Goal: Task Accomplishment & Management: Use online tool/utility

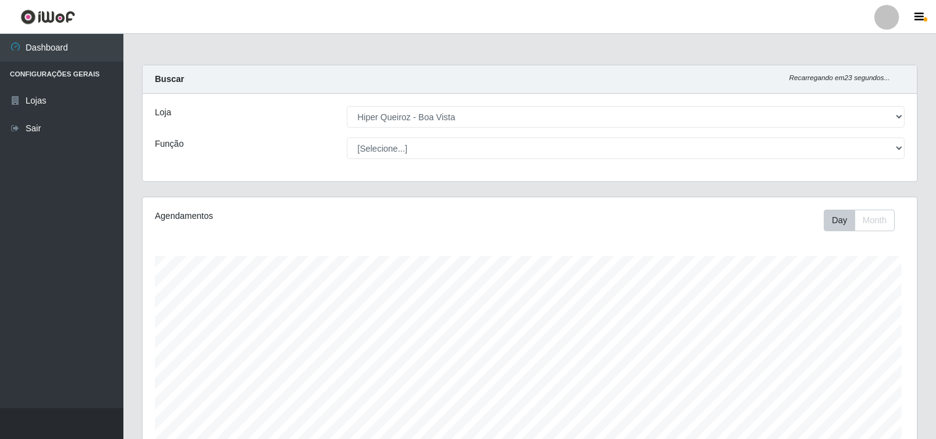
select select "514"
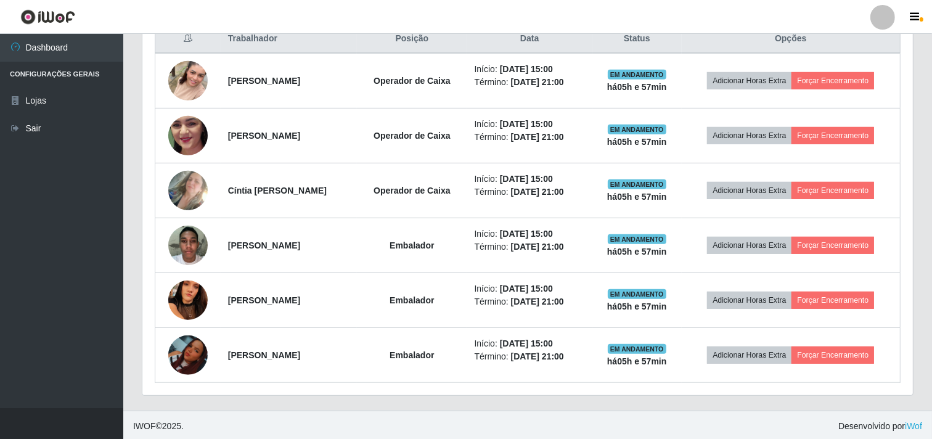
scroll to position [490, 0]
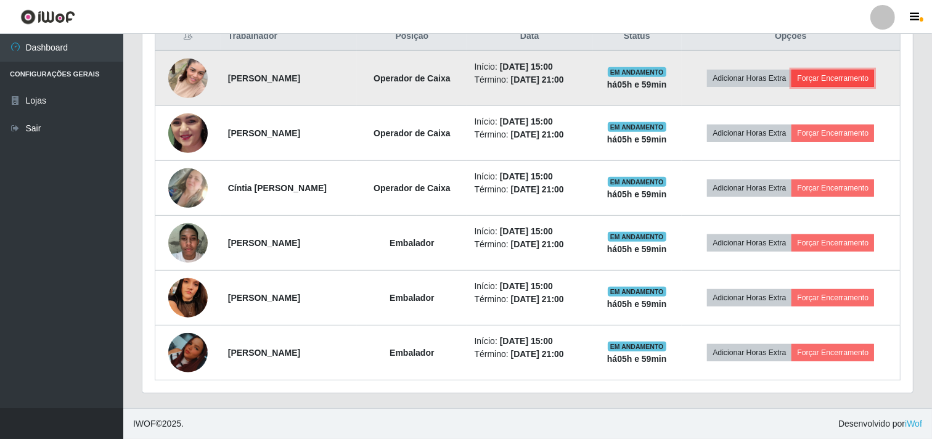
click at [854, 84] on button "Forçar Encerramento" at bounding box center [833, 78] width 83 height 17
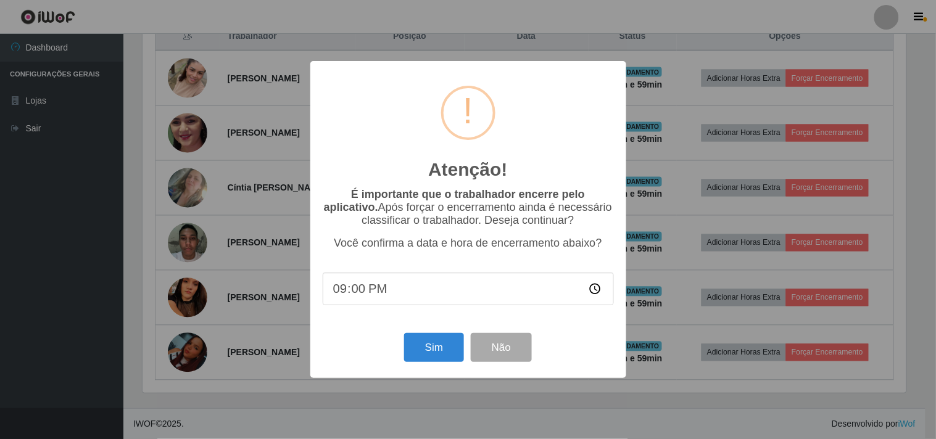
click at [427, 331] on div "Atenção! × É importante que o trabalhador encerre pelo aplicativo. Após forçar …" at bounding box center [468, 219] width 316 height 316
click at [430, 360] on button "Sim" at bounding box center [434, 347] width 60 height 29
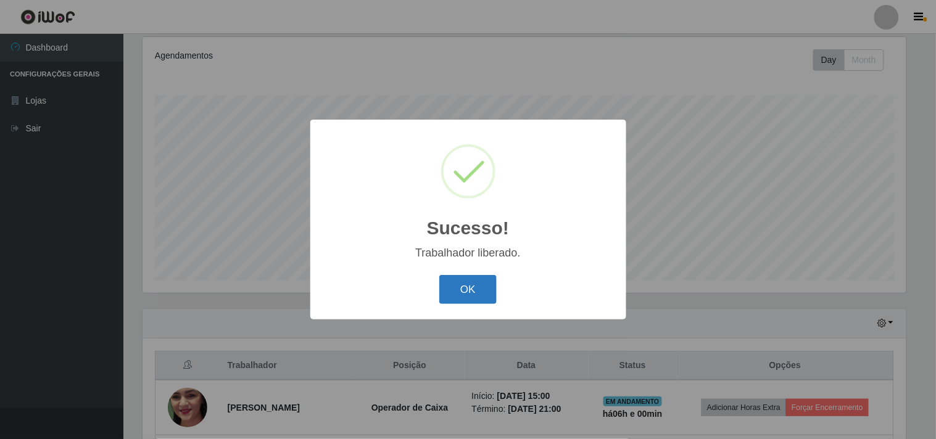
click at [488, 291] on button "OK" at bounding box center [467, 289] width 57 height 29
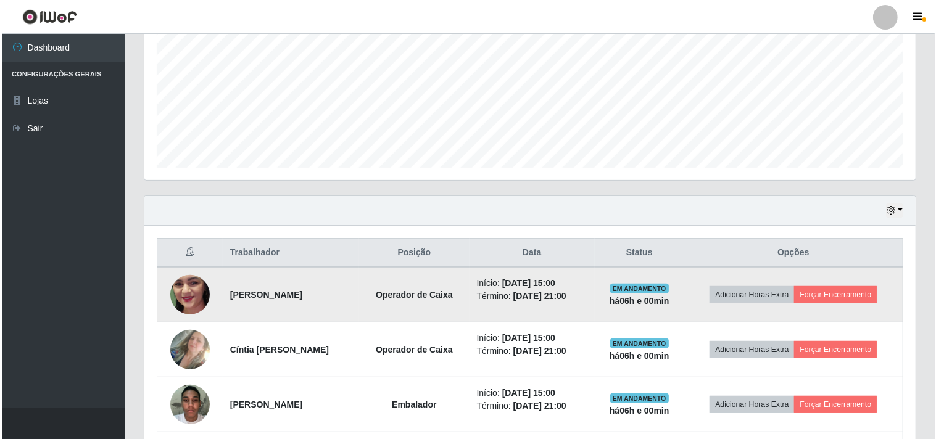
scroll to position [297, 0]
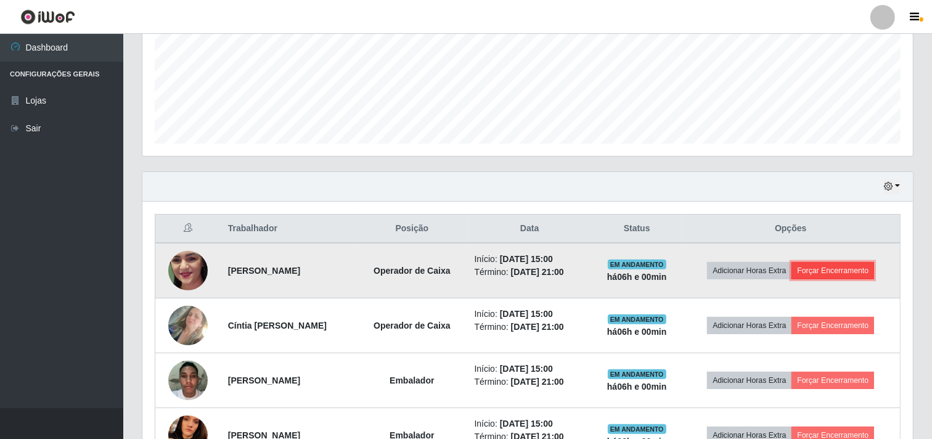
click at [846, 276] on button "Forçar Encerramento" at bounding box center [833, 270] width 83 height 17
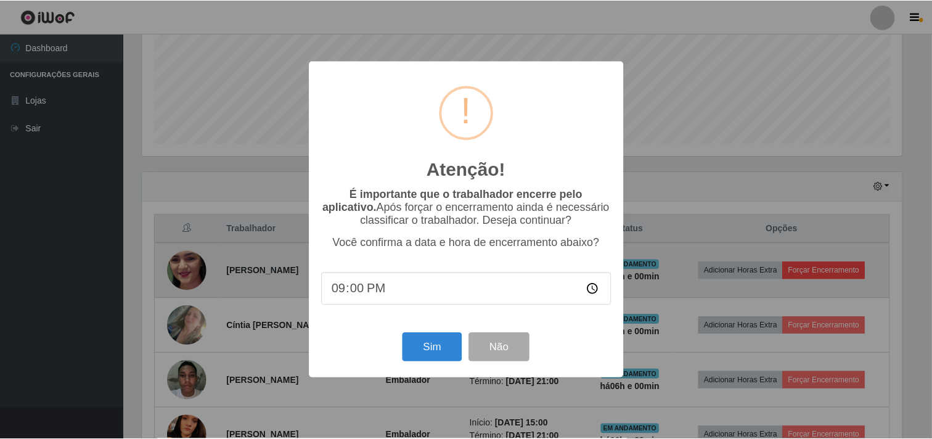
scroll to position [255, 763]
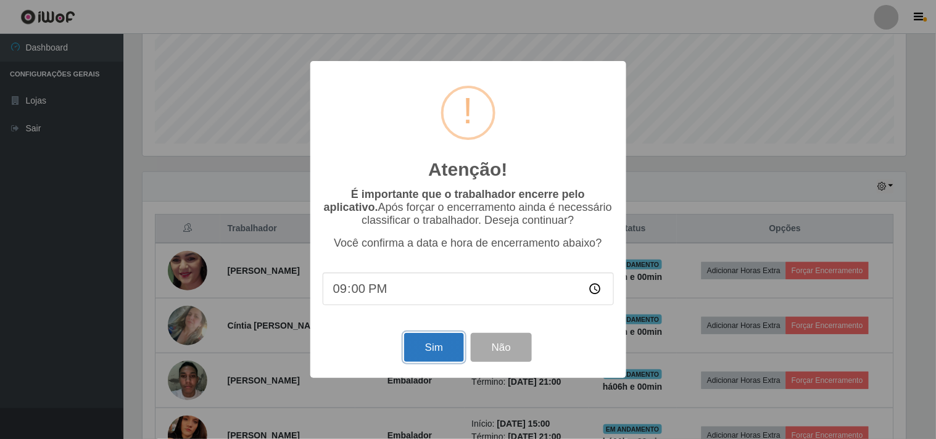
click at [446, 350] on button "Sim" at bounding box center [434, 347] width 60 height 29
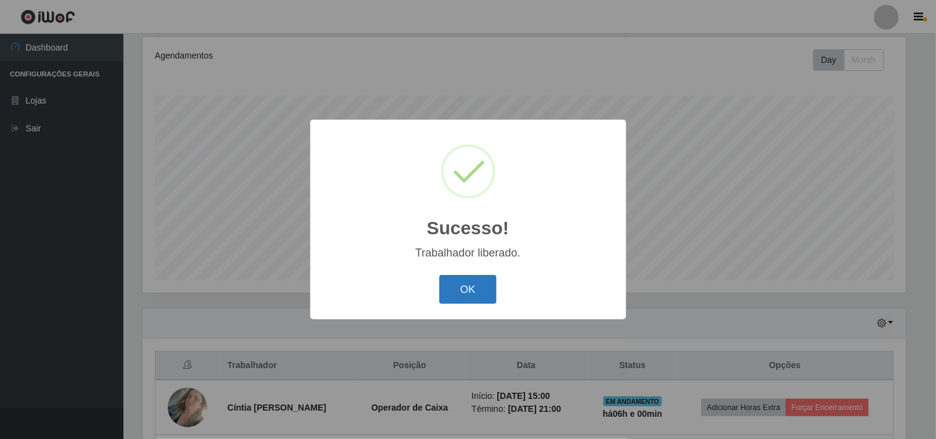
click at [483, 287] on button "OK" at bounding box center [467, 289] width 57 height 29
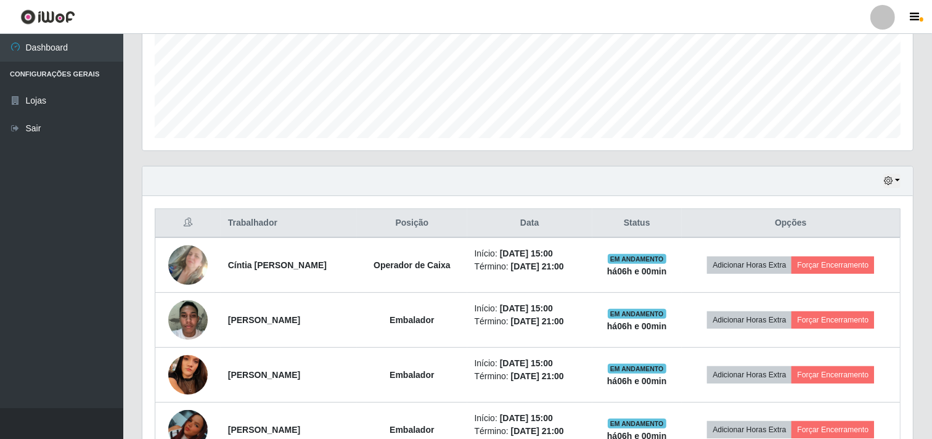
scroll to position [366, 0]
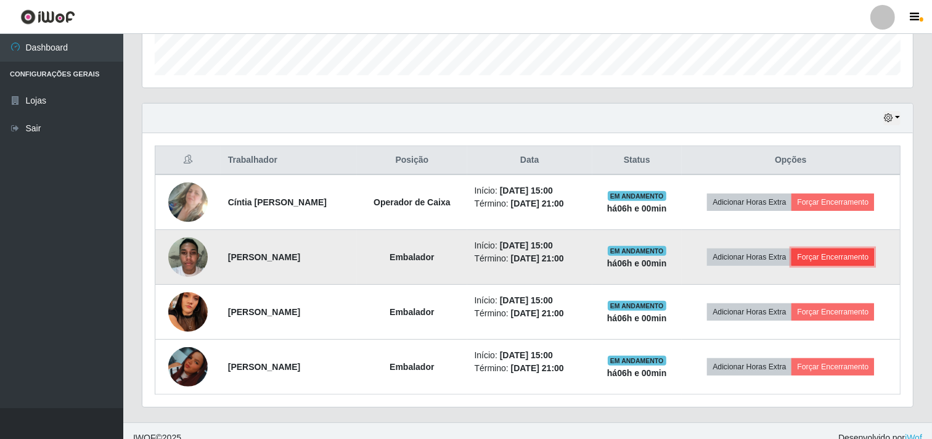
click at [857, 260] on button "Forçar Encerramento" at bounding box center [833, 257] width 83 height 17
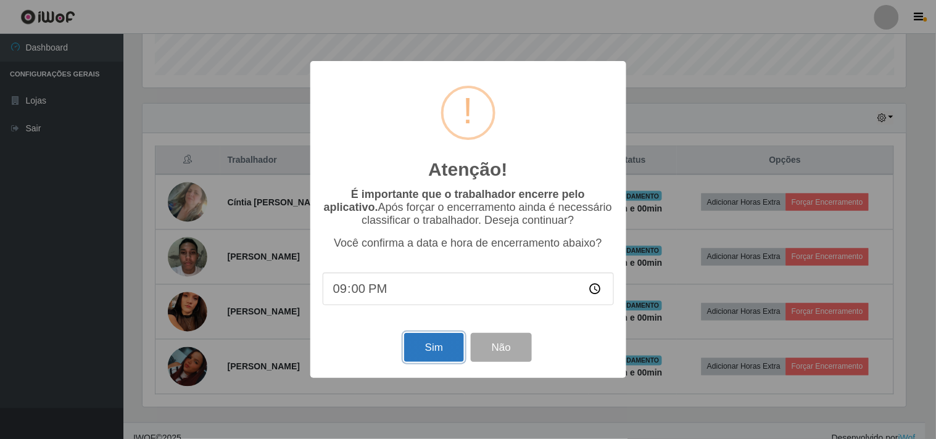
click at [433, 352] on button "Sim" at bounding box center [434, 347] width 60 height 29
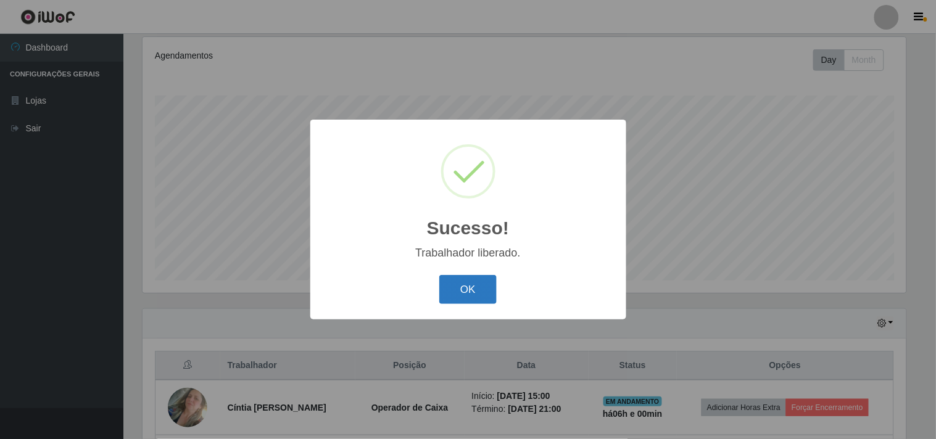
drag, startPoint x: 443, startPoint y: 278, endPoint x: 473, endPoint y: 284, distance: 31.0
click at [453, 279] on button "OK" at bounding box center [467, 289] width 57 height 29
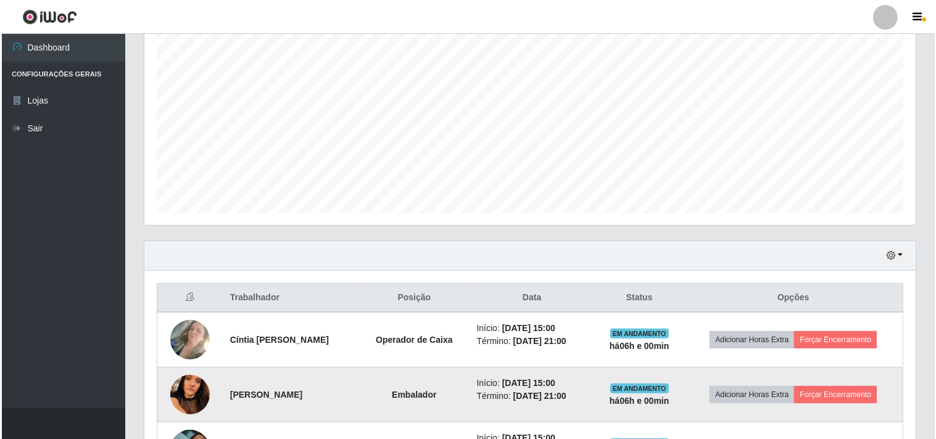
scroll to position [0, 0]
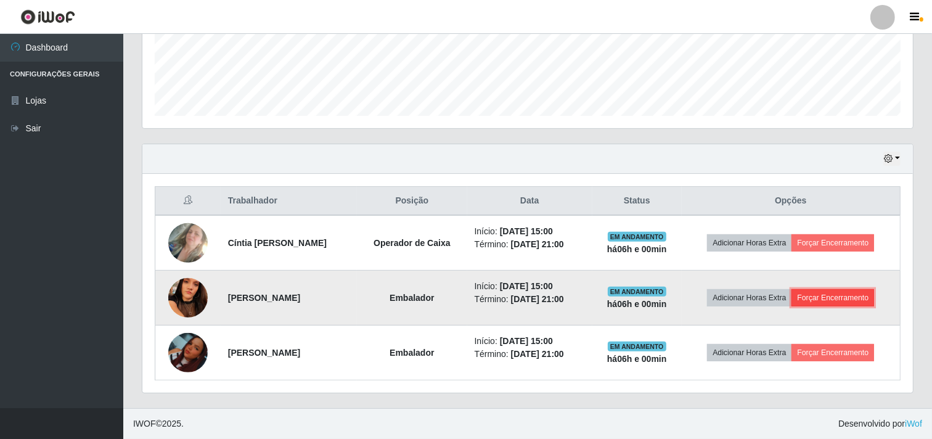
click at [834, 296] on button "Forçar Encerramento" at bounding box center [833, 297] width 83 height 17
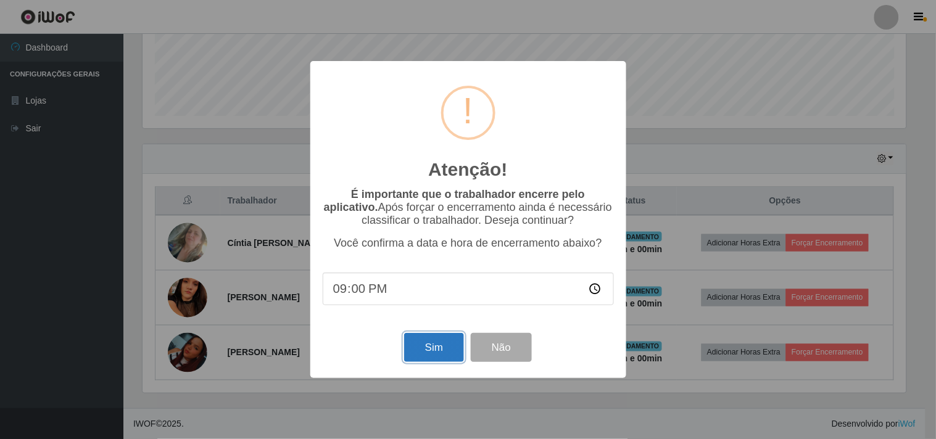
click at [428, 342] on button "Sim" at bounding box center [434, 347] width 60 height 29
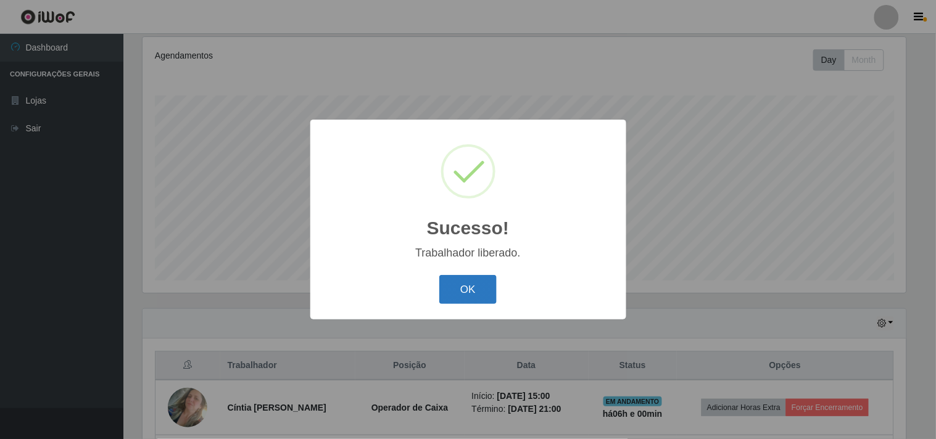
click at [477, 302] on button "OK" at bounding box center [467, 289] width 57 height 29
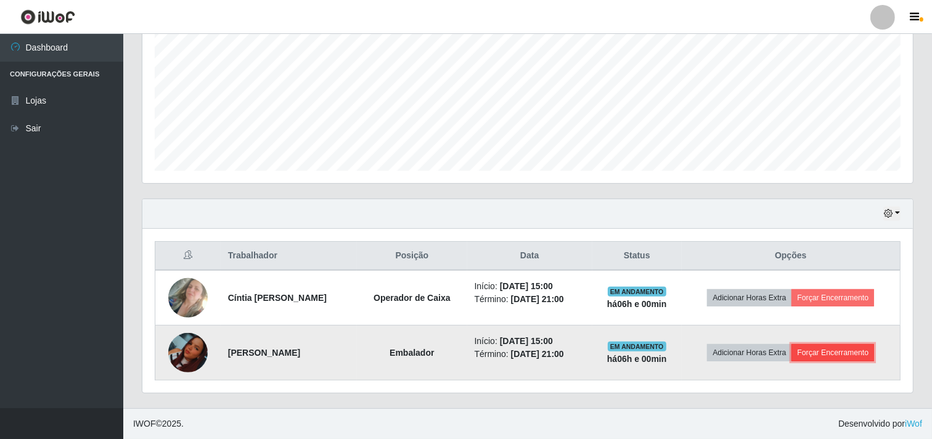
click at [840, 350] on button "Forçar Encerramento" at bounding box center [833, 352] width 83 height 17
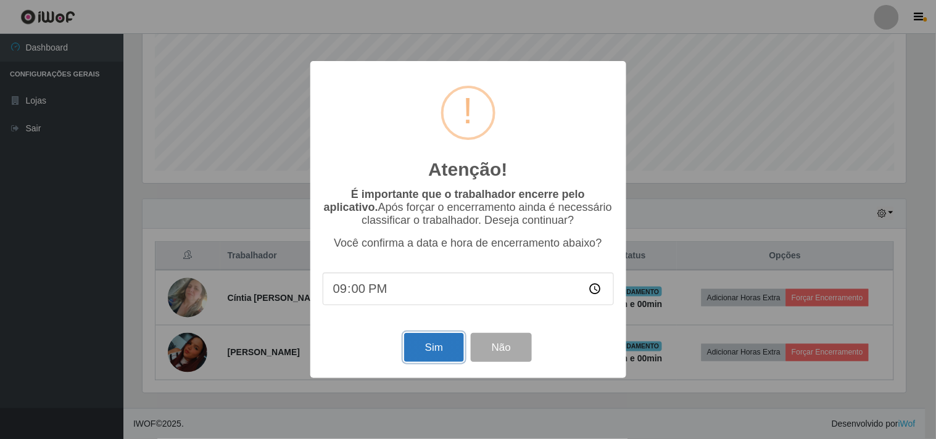
click at [432, 342] on button "Sim" at bounding box center [434, 347] width 60 height 29
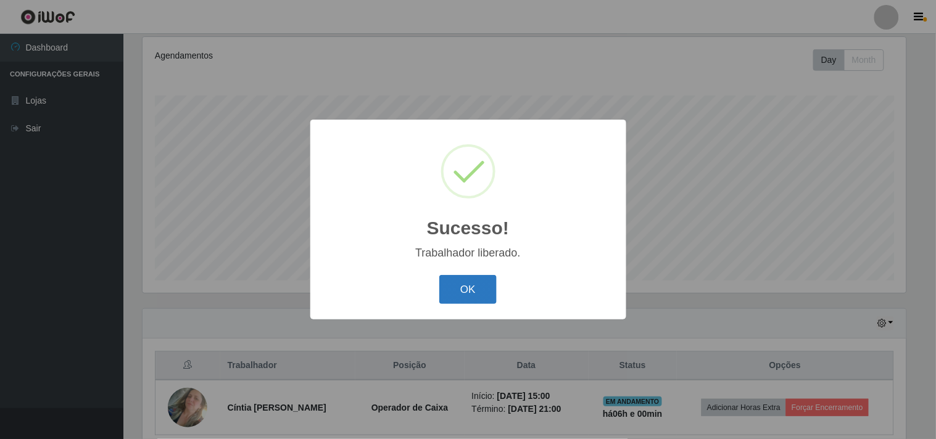
click at [461, 290] on button "OK" at bounding box center [467, 289] width 57 height 29
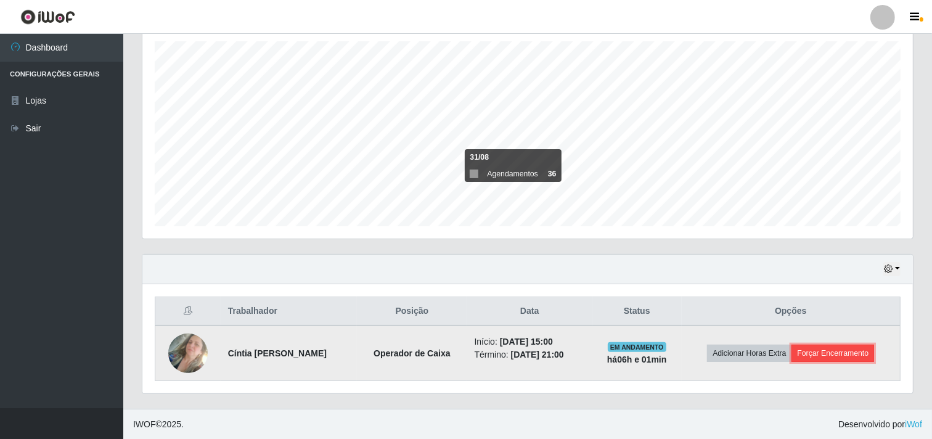
click at [856, 354] on button "Forçar Encerramento" at bounding box center [833, 353] width 83 height 17
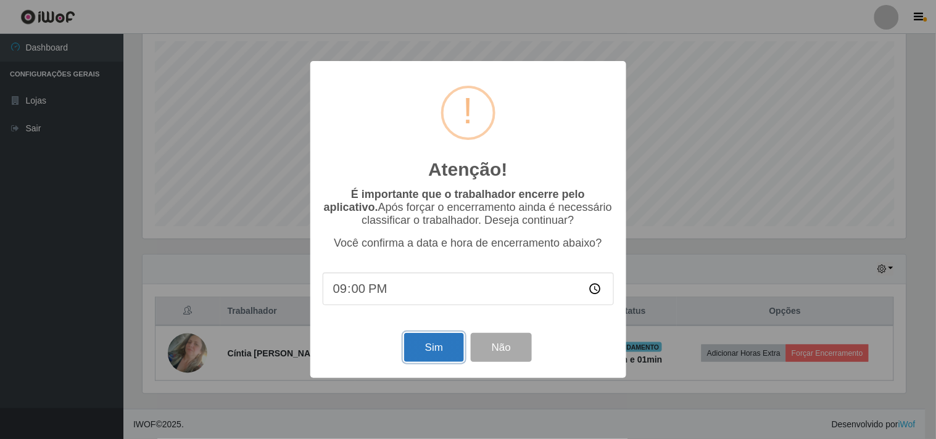
click at [447, 355] on button "Sim" at bounding box center [434, 347] width 60 height 29
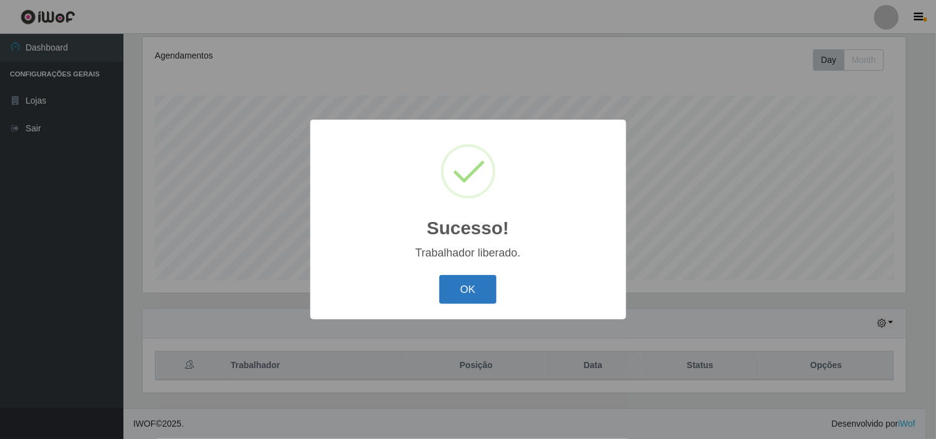
click at [488, 281] on button "OK" at bounding box center [467, 289] width 57 height 29
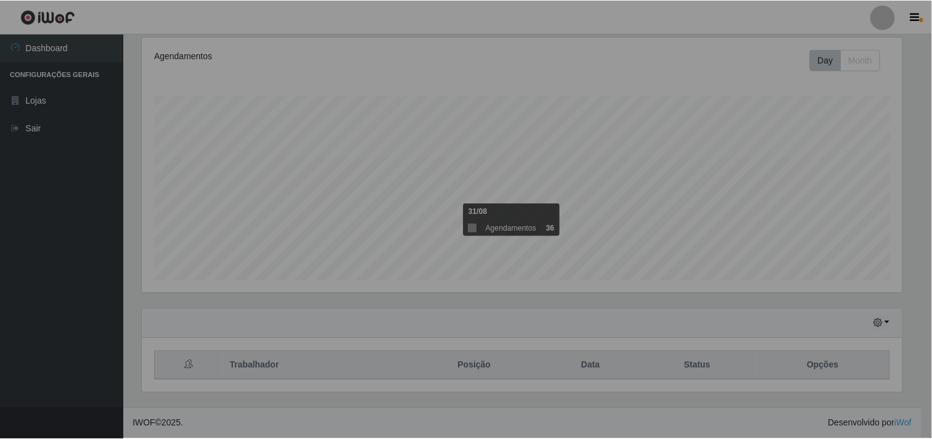
scroll to position [255, 771]
